Goal: Task Accomplishment & Management: Use online tool/utility

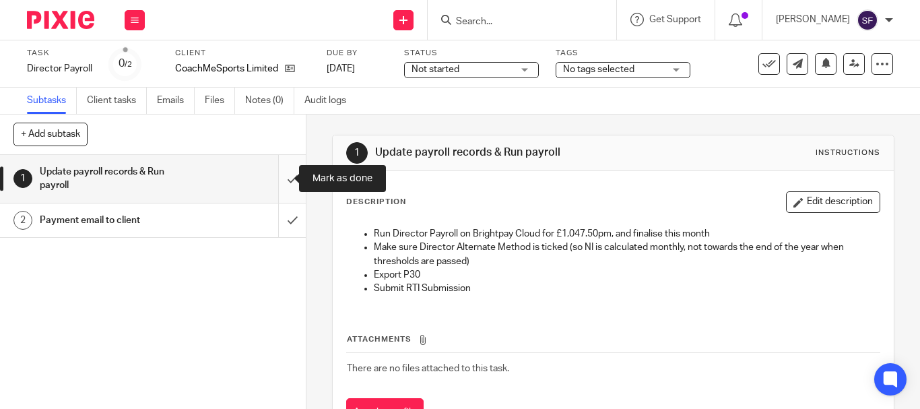
click at [272, 171] on input "submit" at bounding box center [153, 179] width 306 height 48
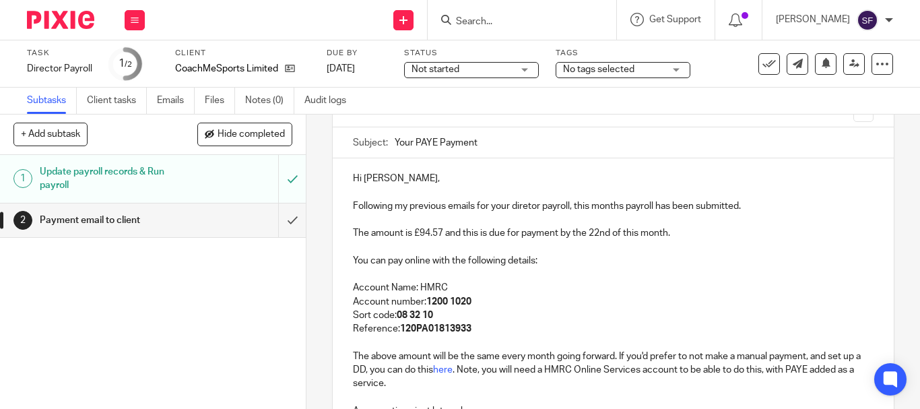
scroll to position [135, 0]
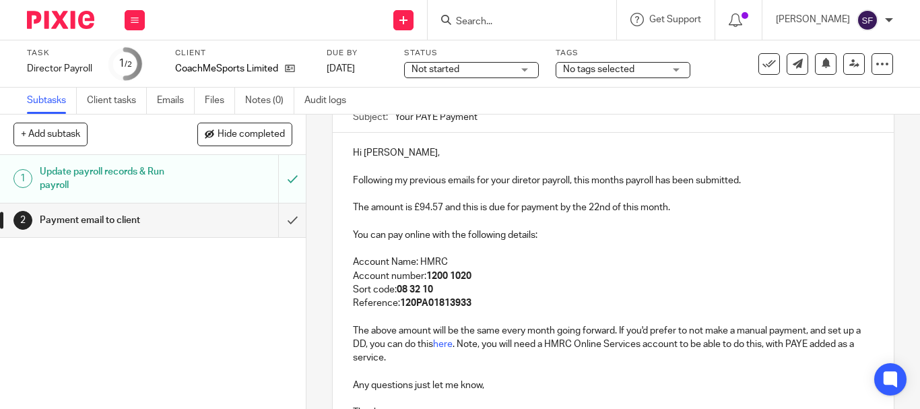
click at [530, 175] on p "Following my previous emails for your diretor payroll, this months payroll has …" at bounding box center [613, 180] width 521 height 13
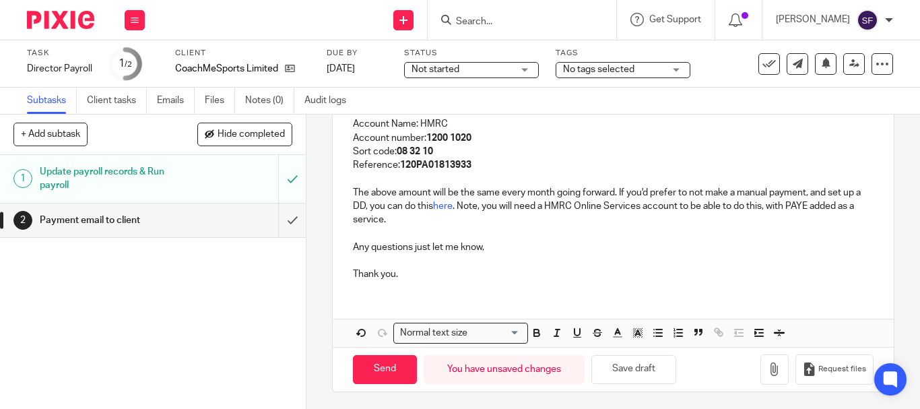
scroll to position [276, 0]
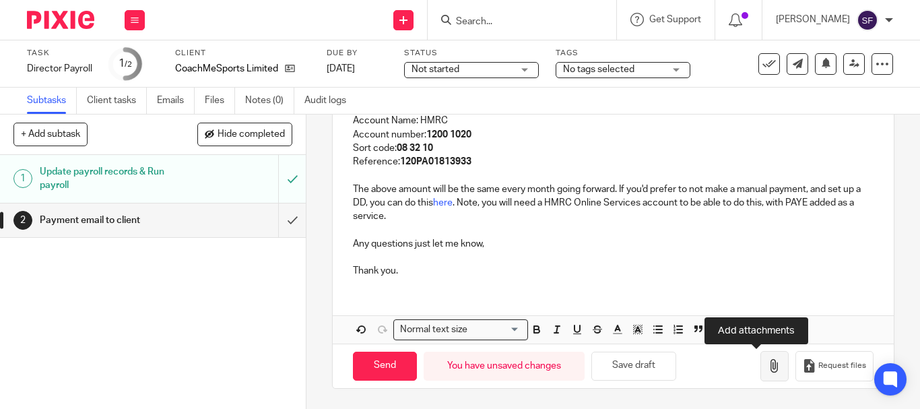
click at [761, 363] on button "button" at bounding box center [775, 366] width 28 height 30
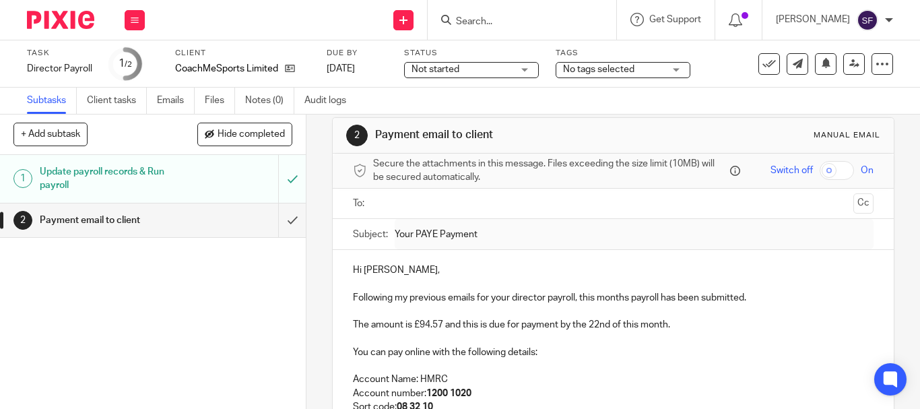
scroll to position [7, 0]
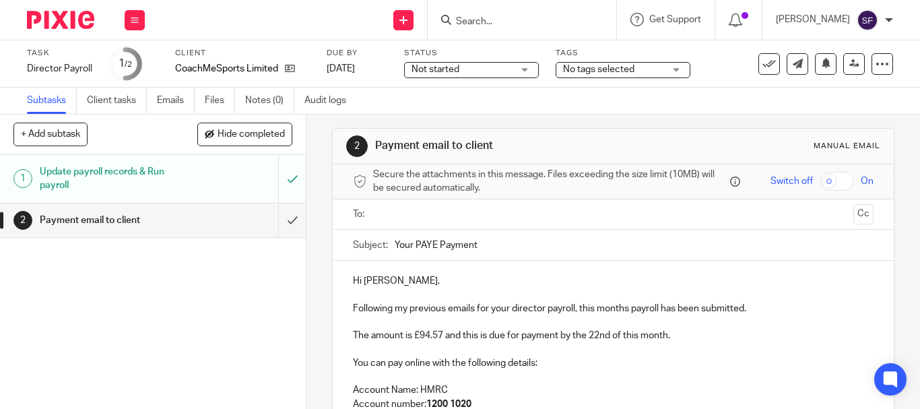
click at [428, 214] on input "text" at bounding box center [613, 214] width 470 height 15
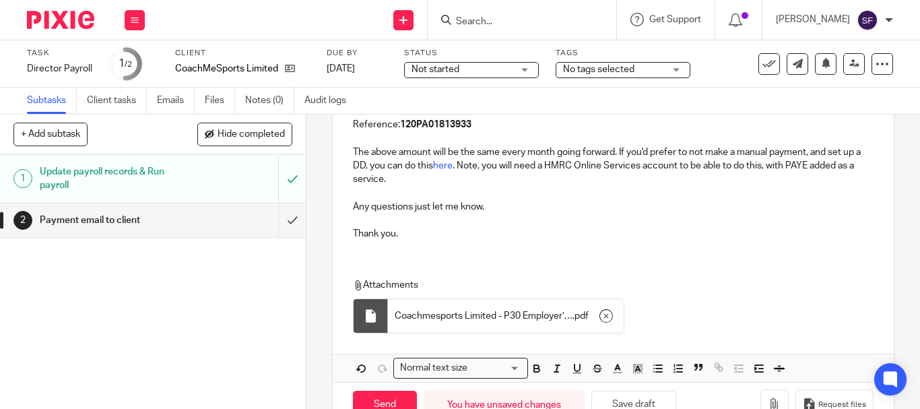
scroll to position [355, 0]
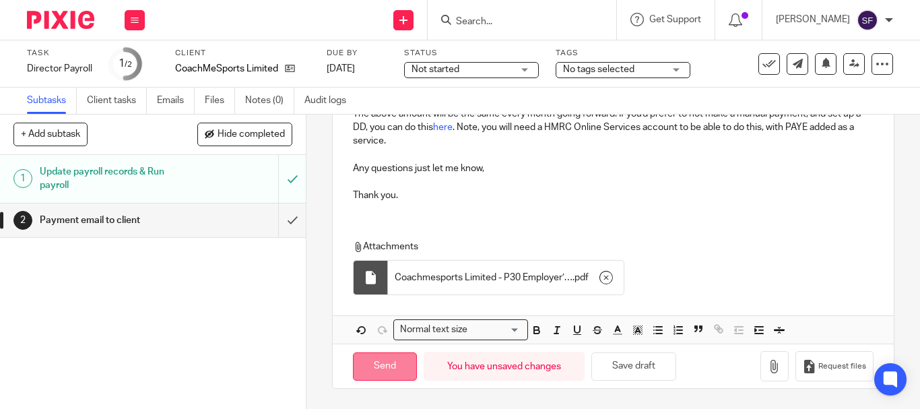
click at [369, 377] on input "Send" at bounding box center [385, 366] width 64 height 29
type input "Sent"
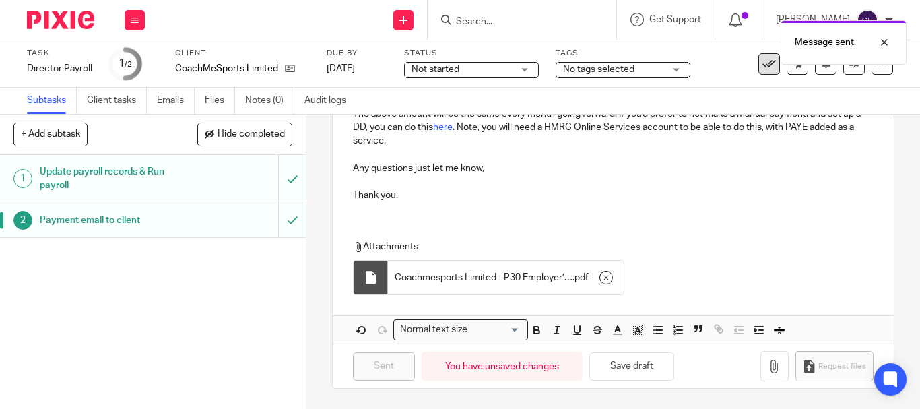
click at [763, 65] on icon at bounding box center [769, 63] width 13 height 13
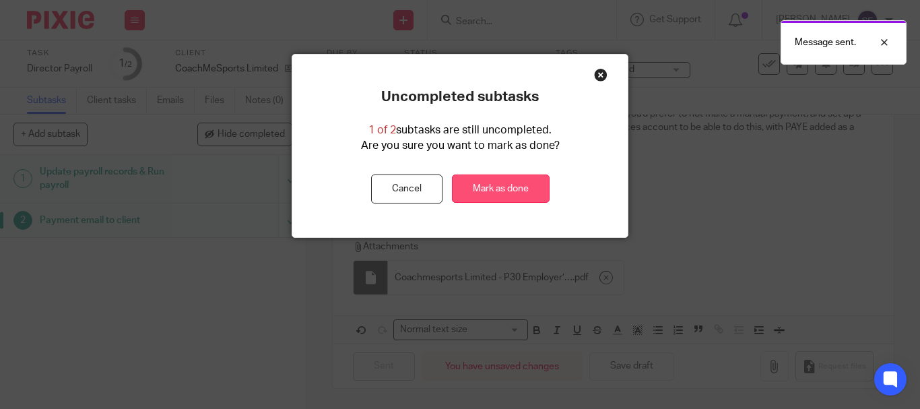
click at [495, 189] on link "Mark as done" at bounding box center [501, 189] width 98 height 29
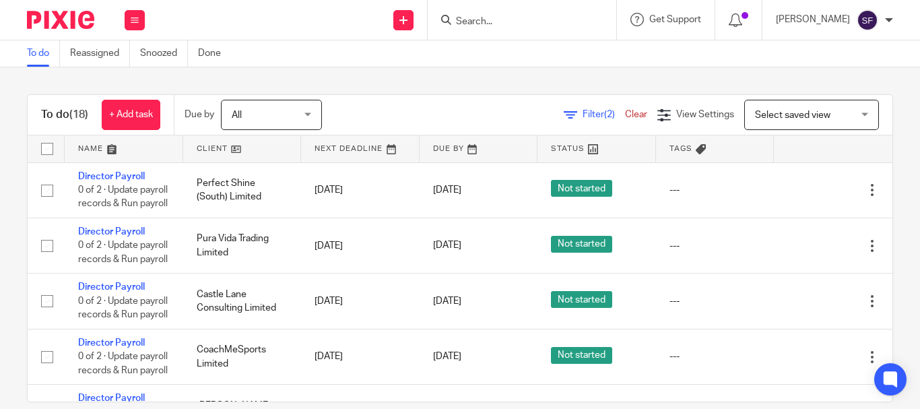
scroll to position [202, 0]
